Goal: Communication & Community: Answer question/provide support

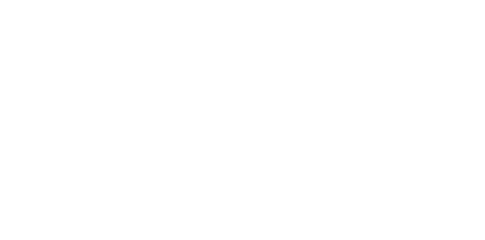
click at [405, 41] on button "Close" at bounding box center [392, 42] width 28 height 12
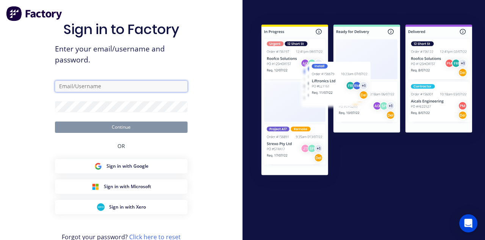
click at [65, 92] on input "text" at bounding box center [121, 86] width 133 height 11
type input "[EMAIL_ADDRESS][DOMAIN_NAME]"
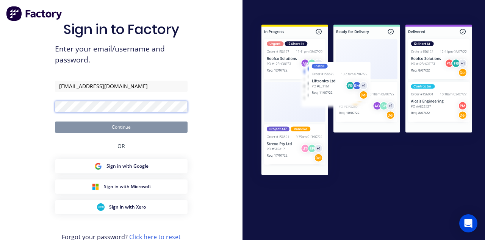
click at [55, 122] on button "Continue" at bounding box center [121, 127] width 133 height 11
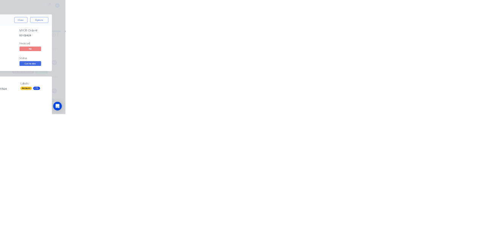
click at [45, 67] on icon at bounding box center [42, 67] width 5 height 5
click at [341, 223] on div at bounding box center [244, 219] width 194 height 8
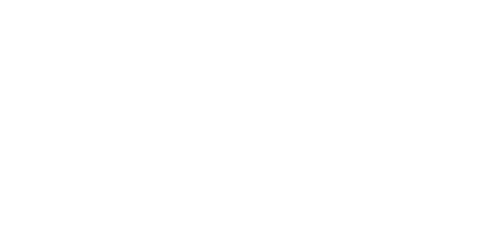
click at [426, 225] on button "Send" at bounding box center [411, 218] width 30 height 11
click at [405, 45] on button "Close" at bounding box center [392, 42] width 28 height 12
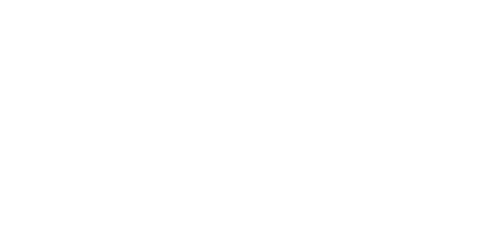
click at [100, 73] on button "Collaborate" at bounding box center [64, 66] width 72 height 19
